Goal: Transaction & Acquisition: Purchase product/service

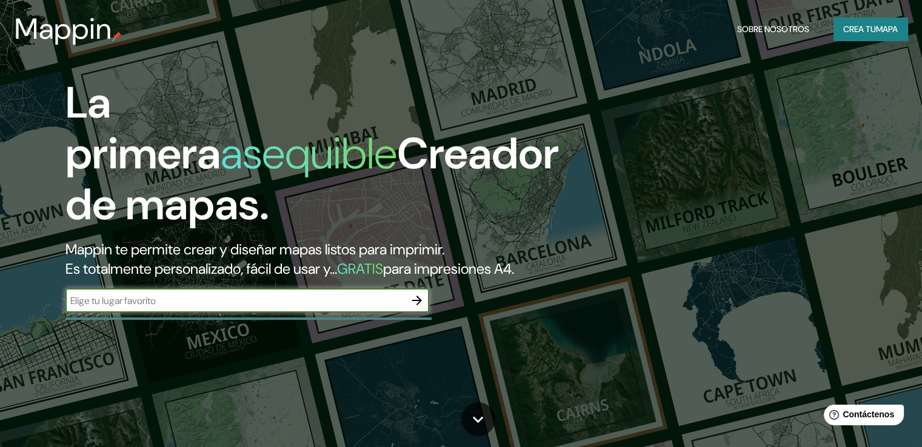
click at [278, 308] on input "text" at bounding box center [234, 301] width 339 height 14
click at [375, 308] on input "text" at bounding box center [234, 301] width 339 height 14
click at [392, 308] on input "text" at bounding box center [234, 301] width 339 height 14
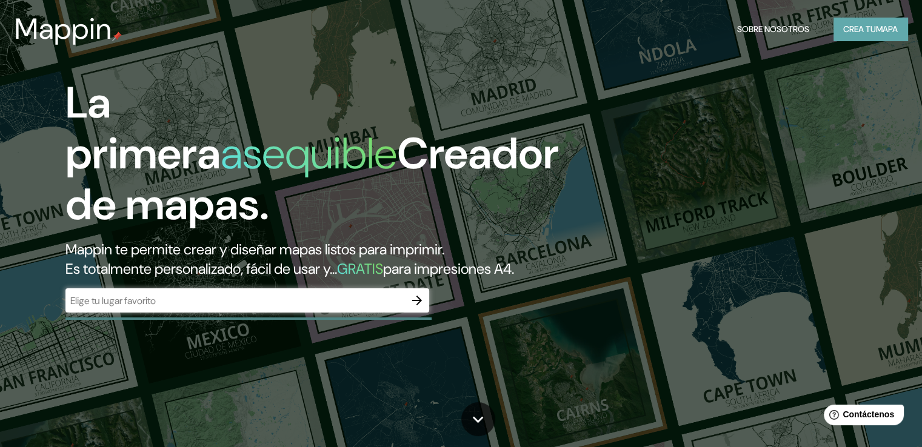
click at [883, 25] on font "mapa" at bounding box center [887, 29] width 22 height 11
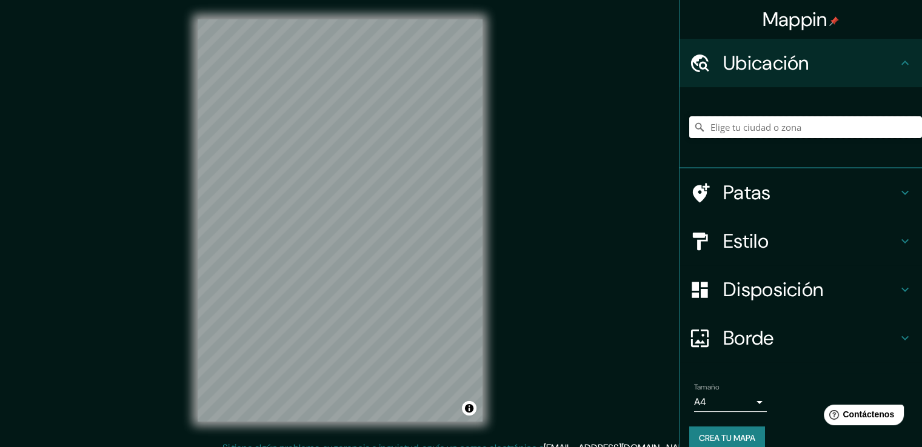
click at [735, 133] on input "Elige tu ciudad o zona" at bounding box center [805, 127] width 233 height 22
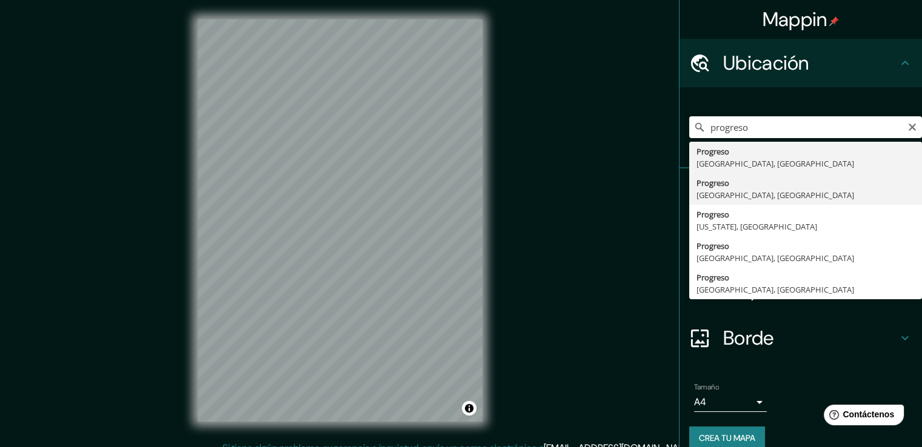
type input "Progreso, [GEOGRAPHIC_DATA], [GEOGRAPHIC_DATA]"
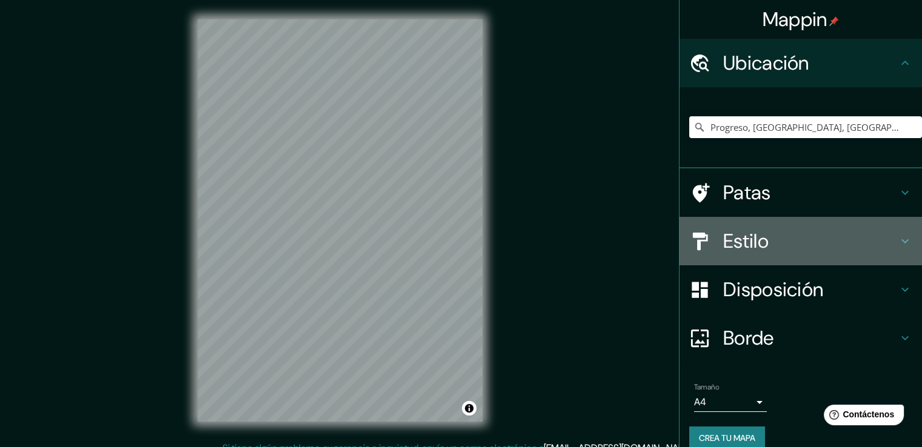
click at [735, 230] on font "Estilo" at bounding box center [745, 240] width 45 height 25
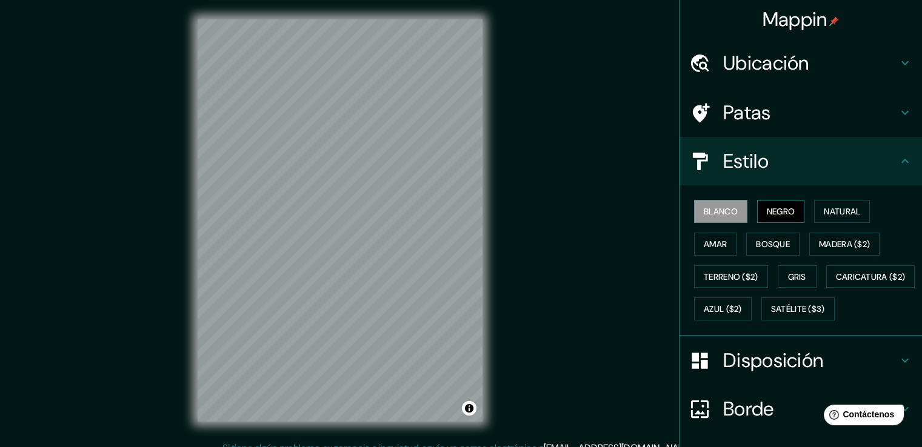
click at [767, 207] on font "Negro" at bounding box center [781, 211] width 28 height 11
click at [722, 220] on button "Blanco" at bounding box center [720, 211] width 53 height 23
click at [746, 243] on button "Bosque" at bounding box center [772, 244] width 53 height 23
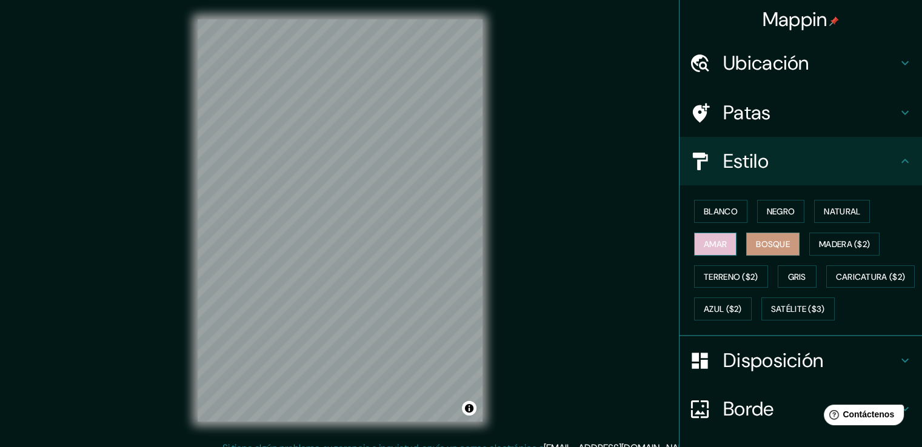
click at [718, 245] on font "Amar" at bounding box center [715, 244] width 23 height 11
click at [838, 246] on font "Madera ($2)" at bounding box center [844, 244] width 51 height 11
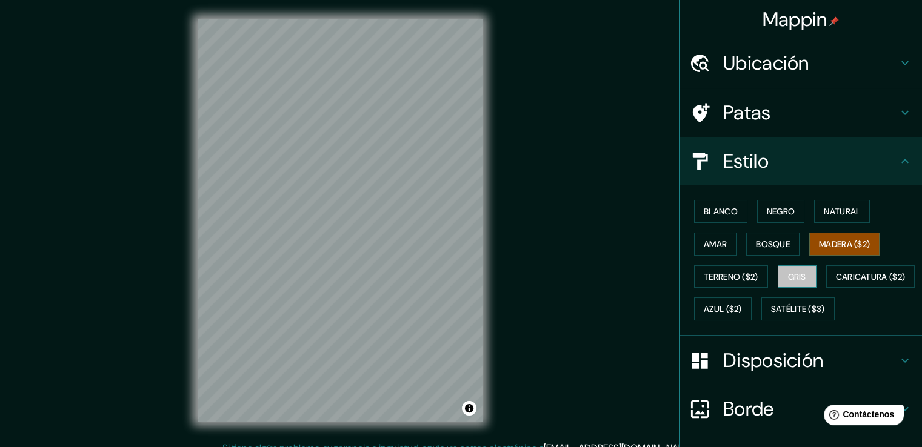
click at [788, 269] on font "Gris" at bounding box center [797, 277] width 18 height 16
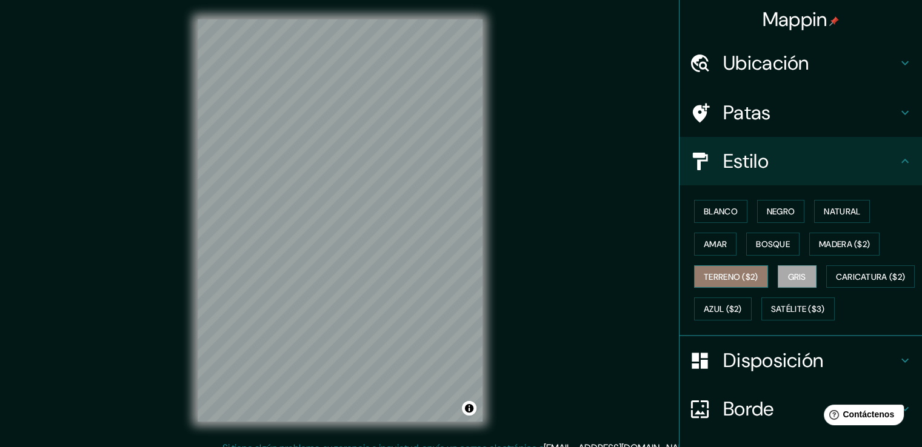
click at [739, 279] on font "Terreno ($2)" at bounding box center [731, 277] width 55 height 11
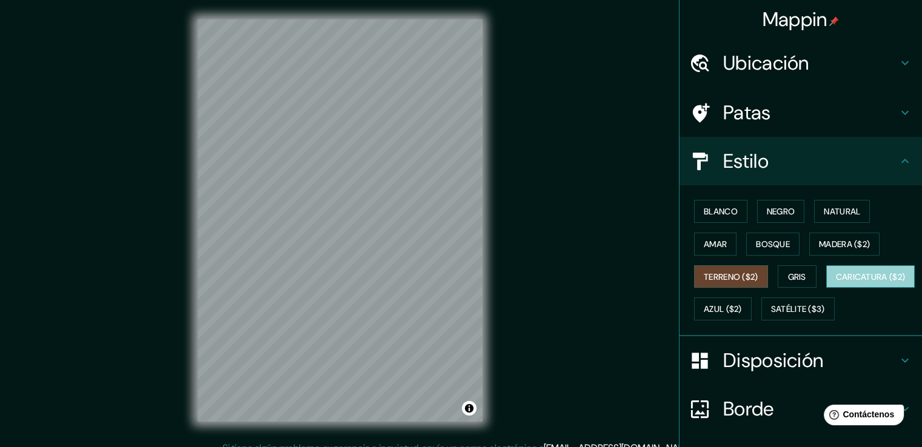
click at [836, 282] on font "Caricatura ($2)" at bounding box center [871, 277] width 70 height 11
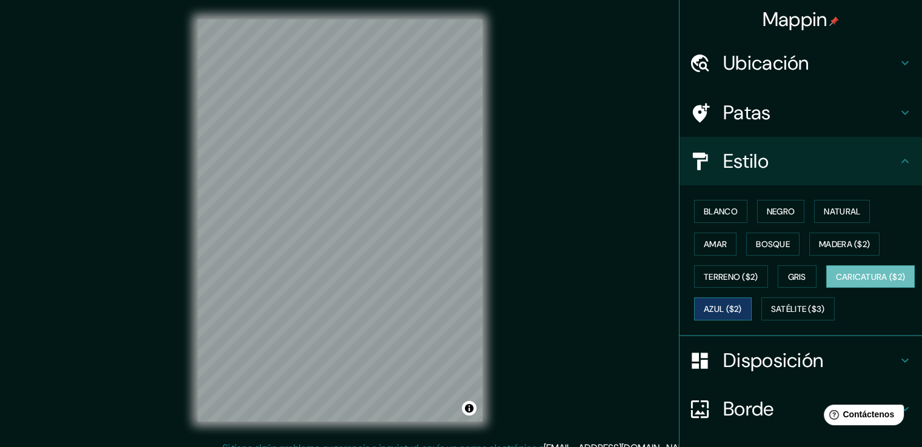
click at [751, 299] on button "Azul ($2)" at bounding box center [723, 309] width 58 height 23
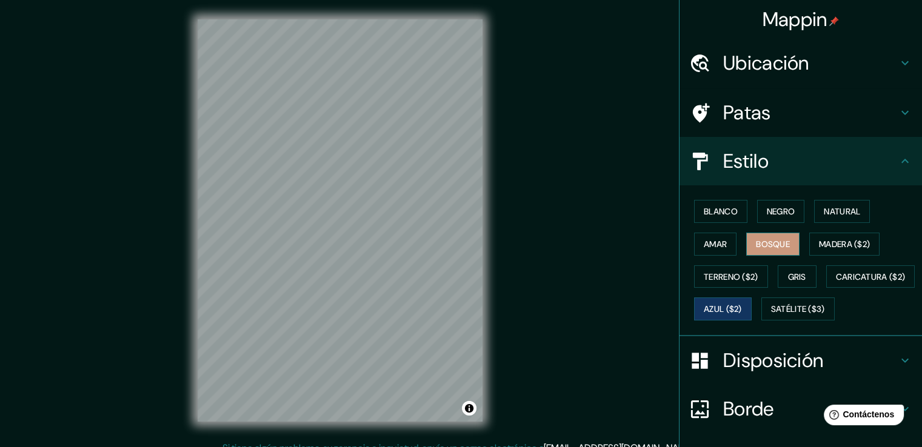
click at [775, 235] on button "Bosque" at bounding box center [772, 244] width 53 height 23
click at [699, 234] on button "Amar" at bounding box center [715, 244] width 42 height 23
